Goal: Task Accomplishment & Management: Manage account settings

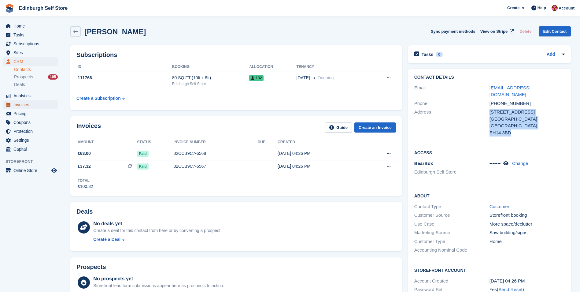
drag, startPoint x: 32, startPoint y: 106, endPoint x: 35, endPoint y: 107, distance: 3.4
click at [32, 106] on span "Invoices" at bounding box center [31, 104] width 37 height 9
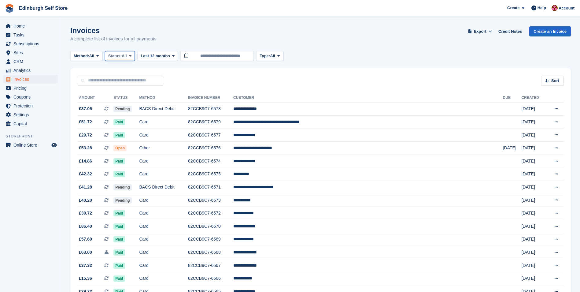
click at [131, 55] on icon at bounding box center [130, 56] width 2 height 4
click at [128, 104] on link "Open" at bounding box center [134, 103] width 53 height 11
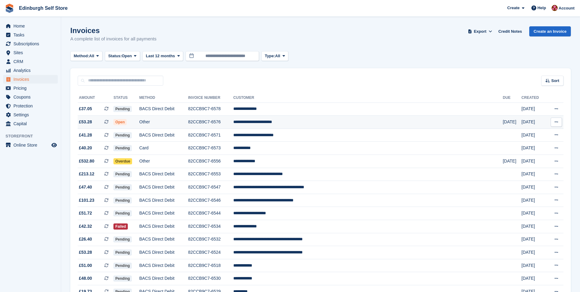
click at [318, 121] on td "**********" at bounding box center [367, 122] width 269 height 13
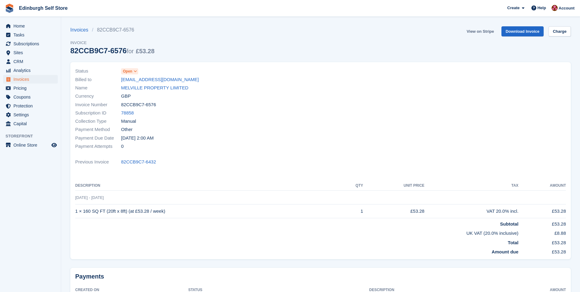
click at [476, 32] on link "View on Stripe" at bounding box center [480, 31] width 32 height 10
click at [23, 79] on span "Invoices" at bounding box center [31, 79] width 37 height 9
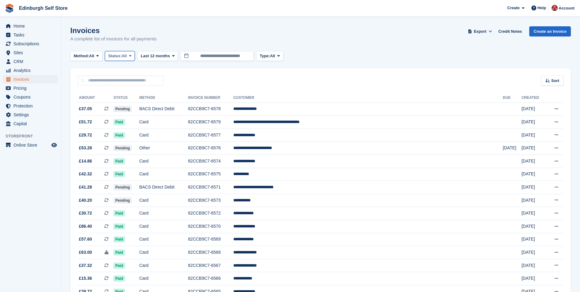
click at [131, 57] on icon at bounding box center [130, 56] width 2 height 4
click at [134, 102] on link "Open" at bounding box center [134, 103] width 53 height 11
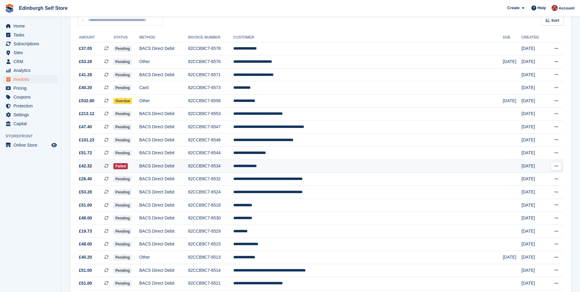
scroll to position [61, 0]
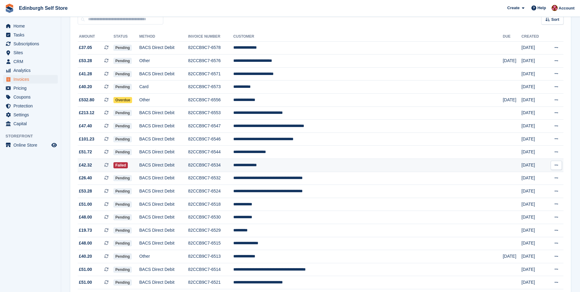
click at [319, 166] on td "**********" at bounding box center [367, 165] width 269 height 13
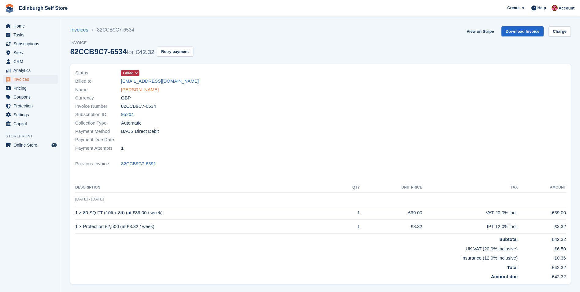
click at [142, 87] on link "Cameron Simmons" at bounding box center [140, 89] width 38 height 7
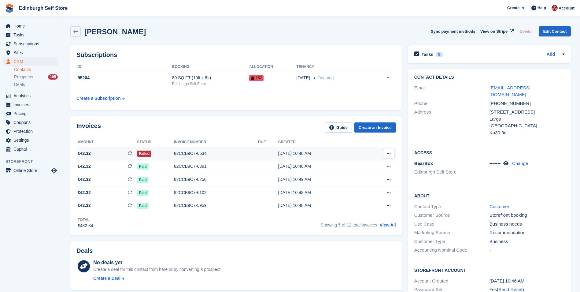
click at [194, 154] on div "82CCB9C7-6534" at bounding box center [216, 153] width 84 height 6
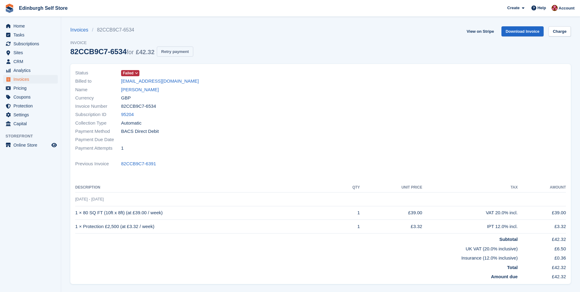
click at [172, 53] on button "Retry payment" at bounding box center [175, 51] width 36 height 10
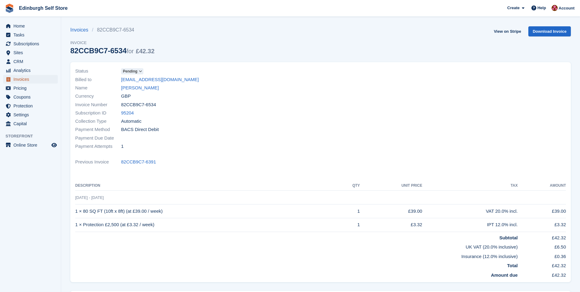
click at [28, 80] on span "Invoices" at bounding box center [31, 79] width 37 height 9
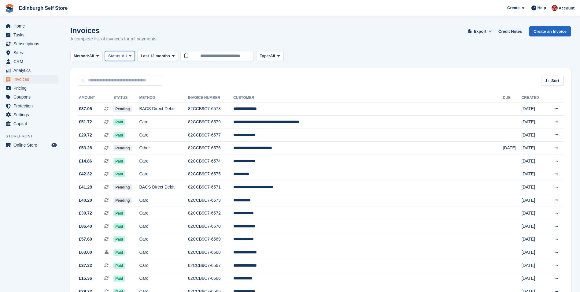
click at [131, 56] on icon at bounding box center [130, 56] width 2 height 4
click at [130, 106] on link "Open" at bounding box center [134, 103] width 53 height 11
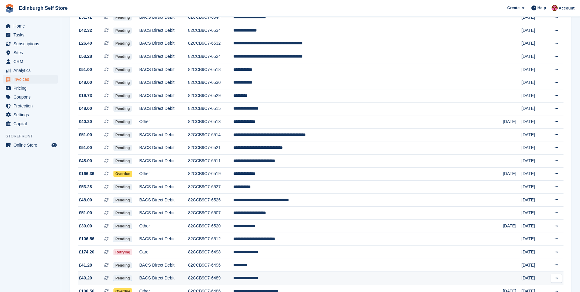
scroll to position [144, 0]
